Goal: Find specific page/section: Find specific page/section

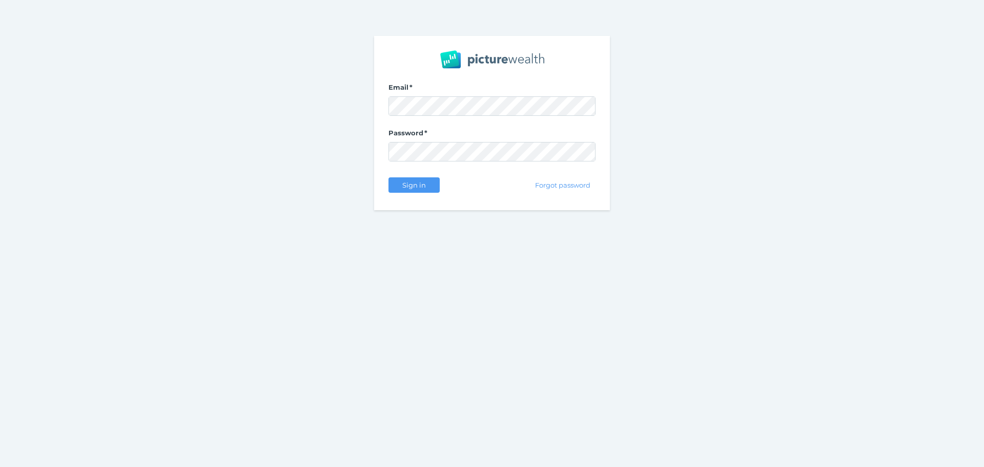
click at [420, 194] on div "Sign in" at bounding box center [413, 185] width 51 height 22
click at [419, 183] on span "Sign in" at bounding box center [414, 185] width 32 height 8
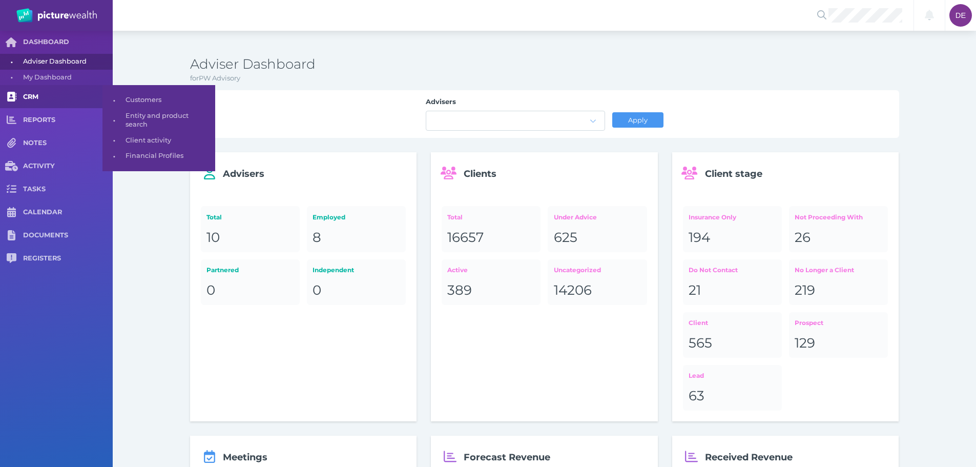
click at [29, 93] on span "CRM" at bounding box center [68, 97] width 90 height 9
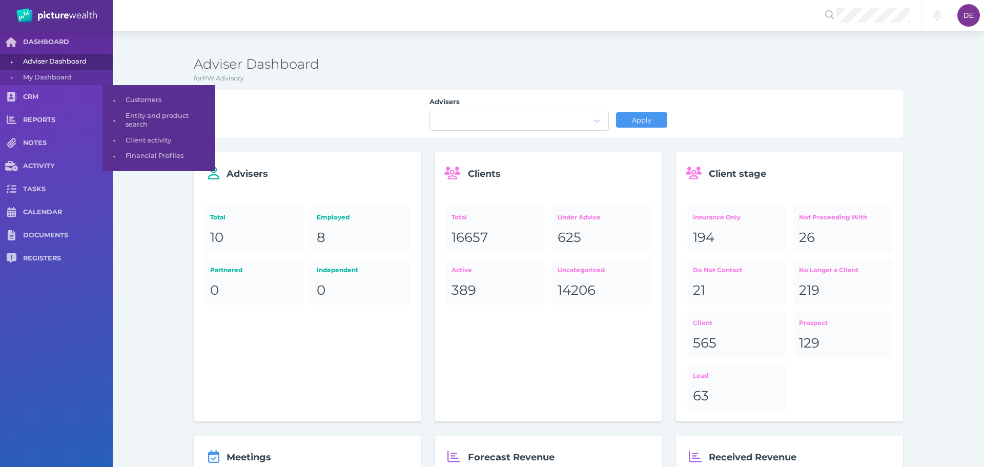
select select "25"
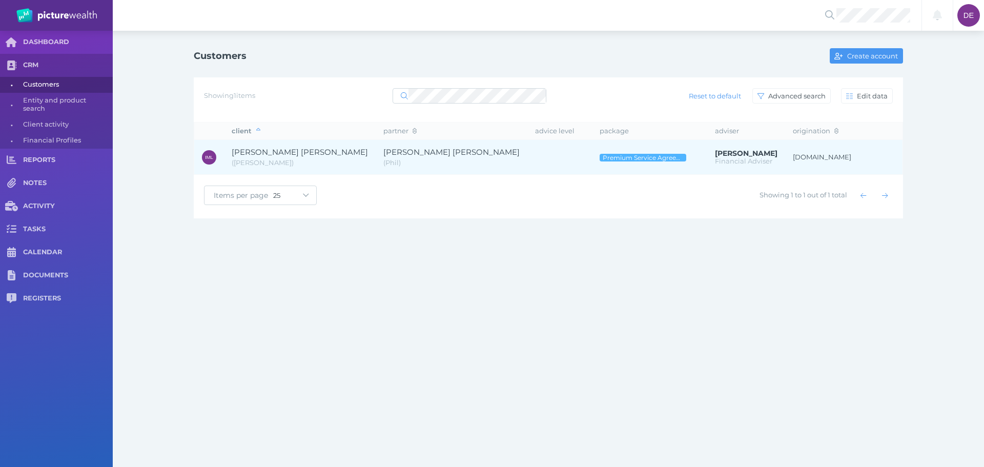
click at [383, 166] on span "( Phil )" at bounding box center [451, 163] width 136 height 10
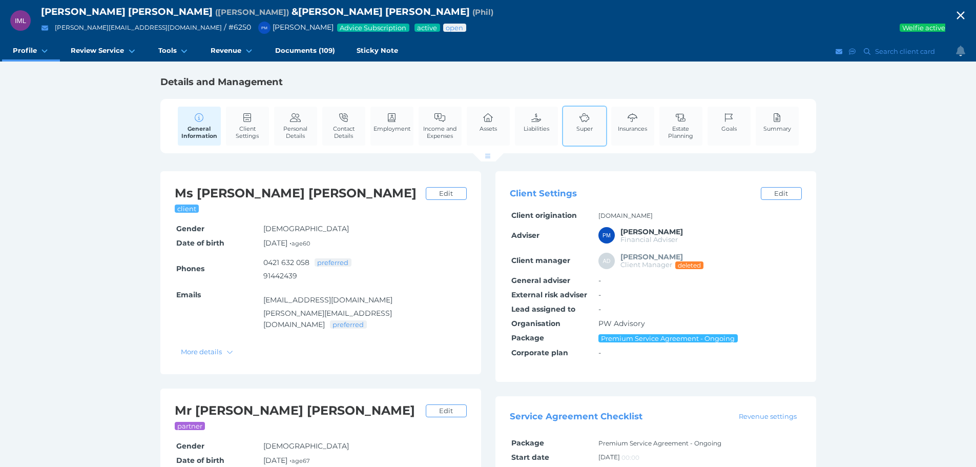
click at [592, 131] on span "Super" at bounding box center [585, 128] width 16 height 7
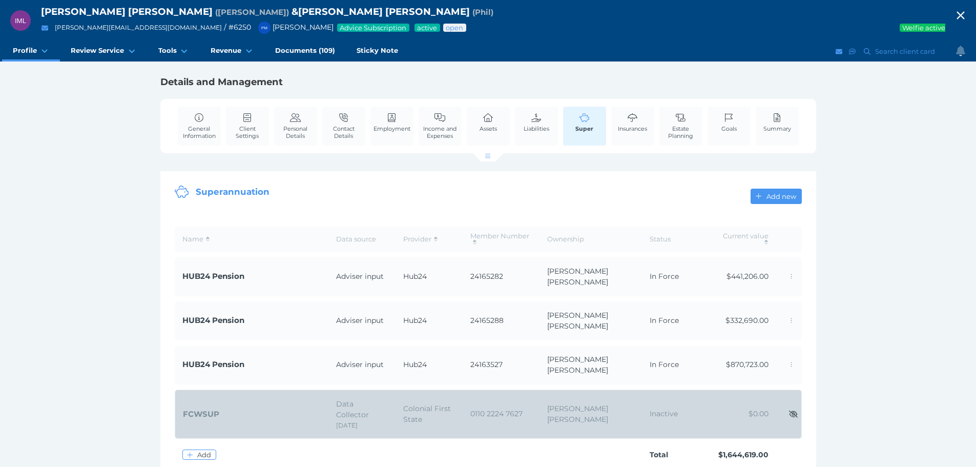
click at [899, 247] on div "IML [PERSON_NAME] [PERSON_NAME] ( [PERSON_NAME] ) & [PERSON_NAME] [PERSON_NAME]…" at bounding box center [488, 332] width 976 height 664
